Goal: Information Seeking & Learning: Learn about a topic

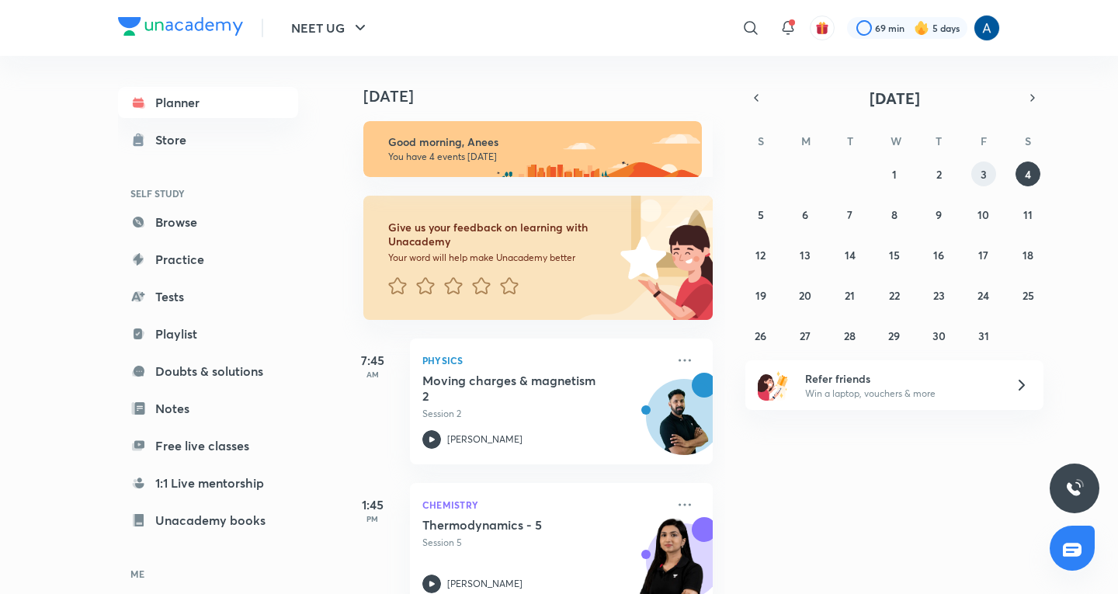
click at [979, 175] on button "3" at bounding box center [983, 173] width 25 height 25
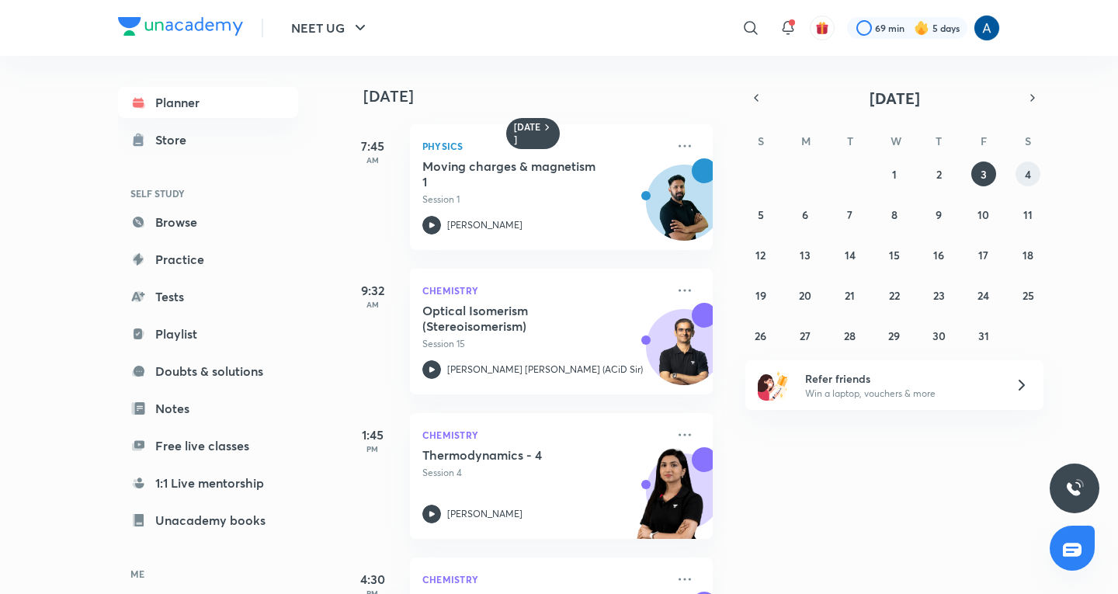
click at [1032, 176] on button "4" at bounding box center [1027, 173] width 25 height 25
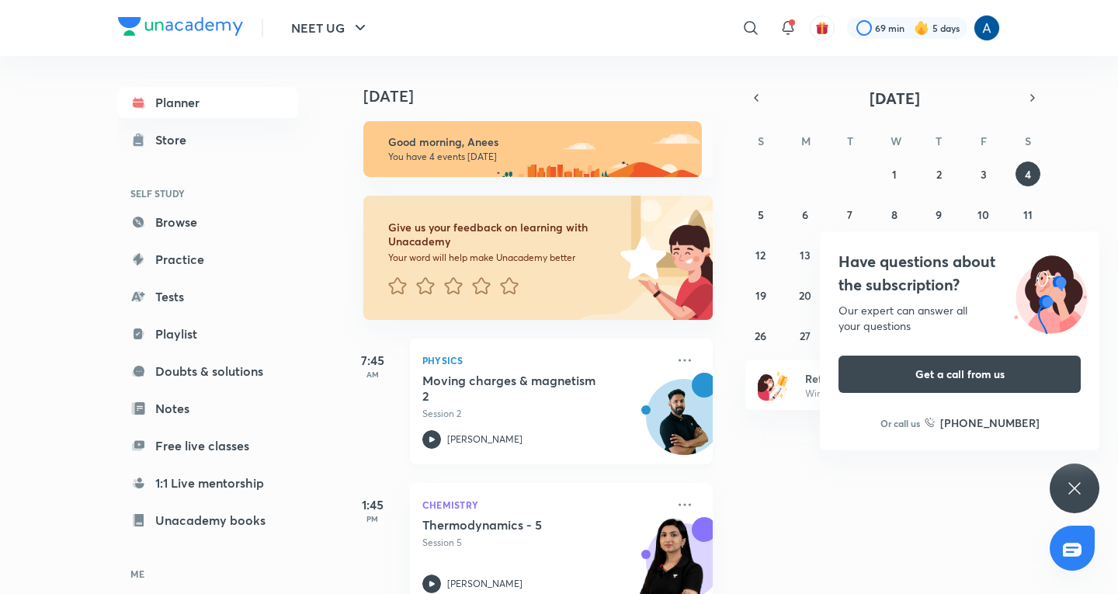
click at [492, 409] on p "Session 2" at bounding box center [544, 414] width 244 height 14
